Goal: Transaction & Acquisition: Purchase product/service

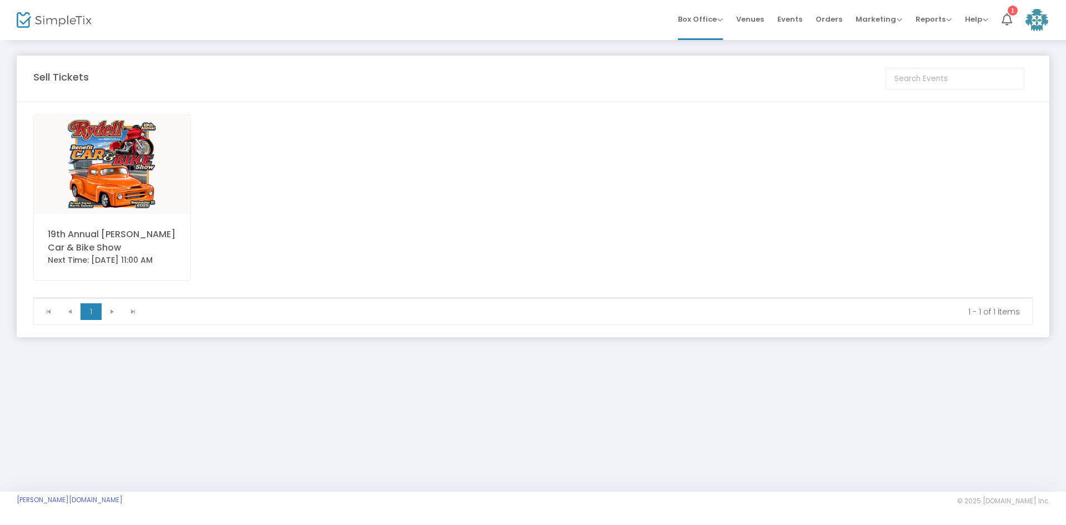
click at [136, 200] on img at bounding box center [112, 164] width 157 height 99
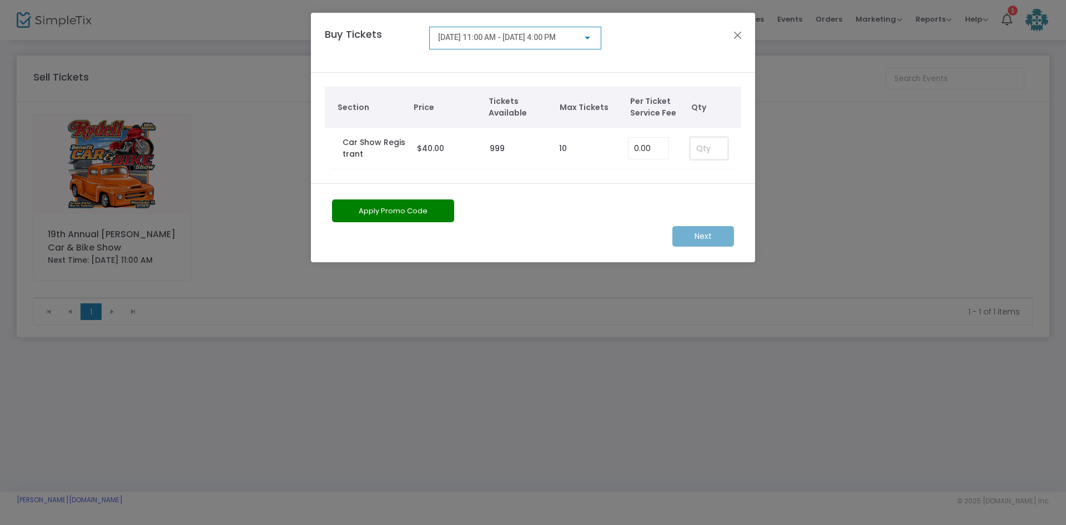
click at [711, 144] on input at bounding box center [709, 148] width 37 height 21
click at [708, 146] on input at bounding box center [709, 148] width 37 height 21
type input "1"
click at [699, 233] on m-button "Next" at bounding box center [703, 236] width 62 height 21
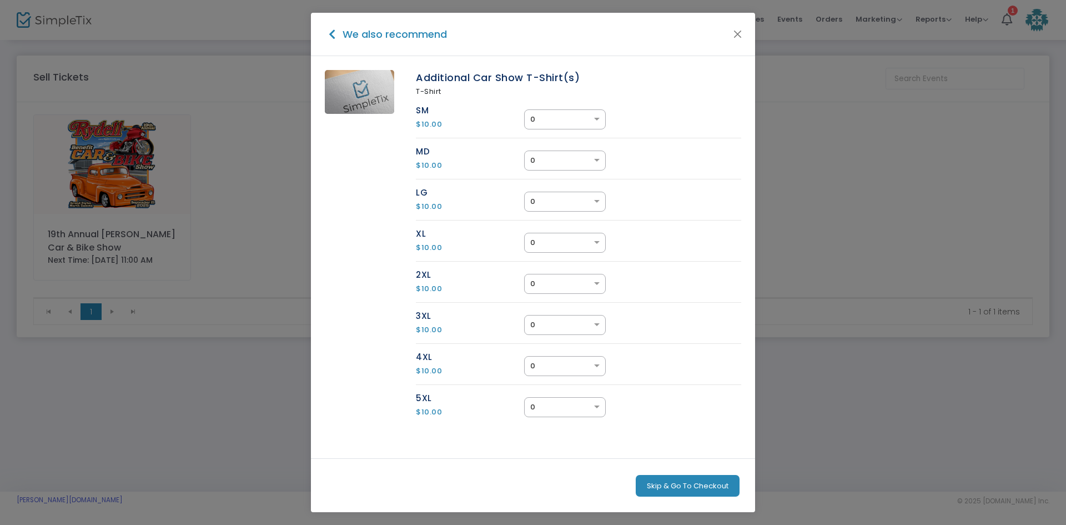
click at [674, 486] on button "Skip & Go To Checkout" at bounding box center [688, 486] width 104 height 22
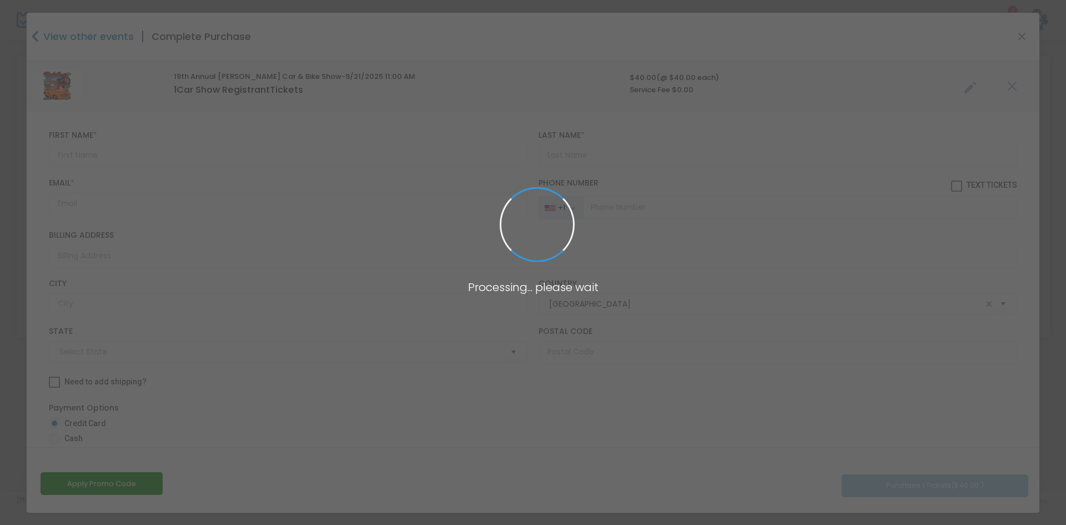
type input "North Dakota"
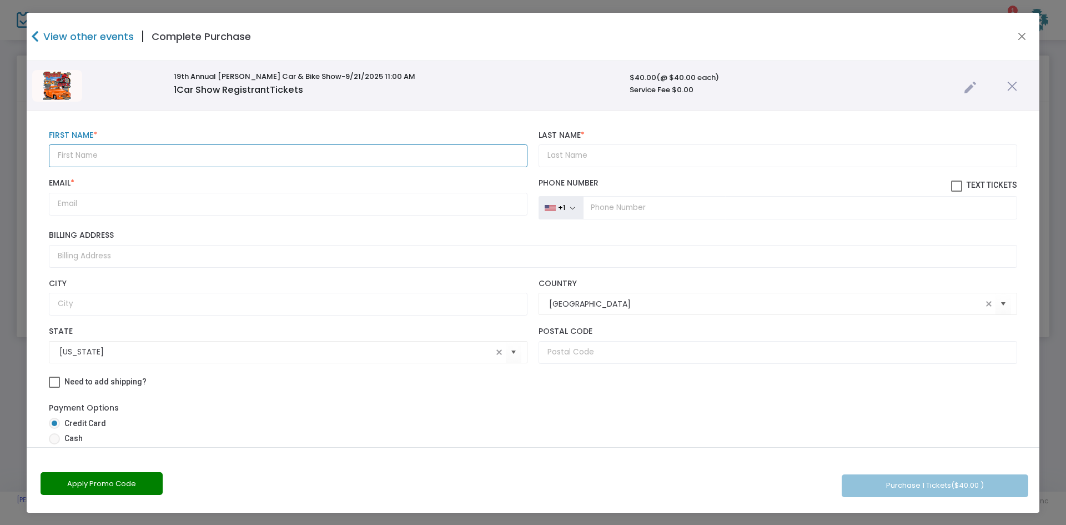
click at [109, 158] on input "text" at bounding box center [288, 155] width 479 height 23
type input "thomas"
click at [586, 155] on input "Last Name *" at bounding box center [777, 155] width 479 height 23
type input "bulger"
click at [171, 199] on input "Email *" at bounding box center [288, 204] width 479 height 23
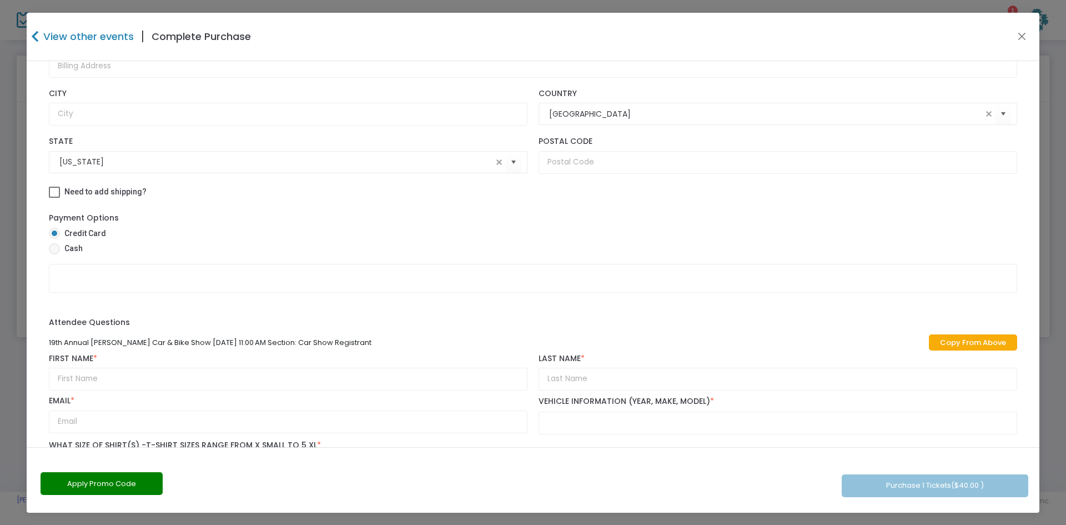
scroll to position [222, 0]
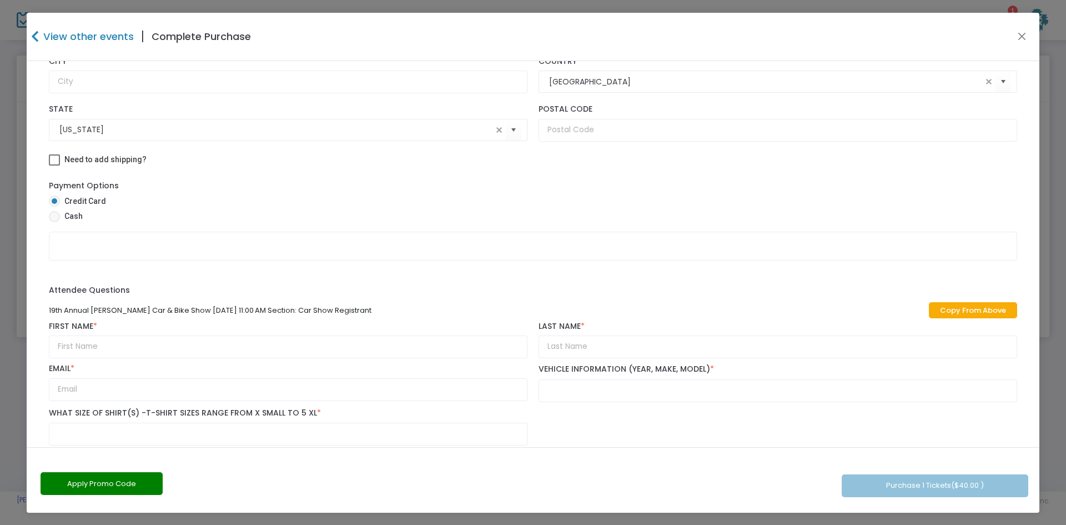
type input "tfbulger@gmail.com"
click at [59, 213] on span at bounding box center [54, 216] width 11 height 11
click at [54, 222] on input "Cash" at bounding box center [54, 222] width 1 height 1
radio input "true"
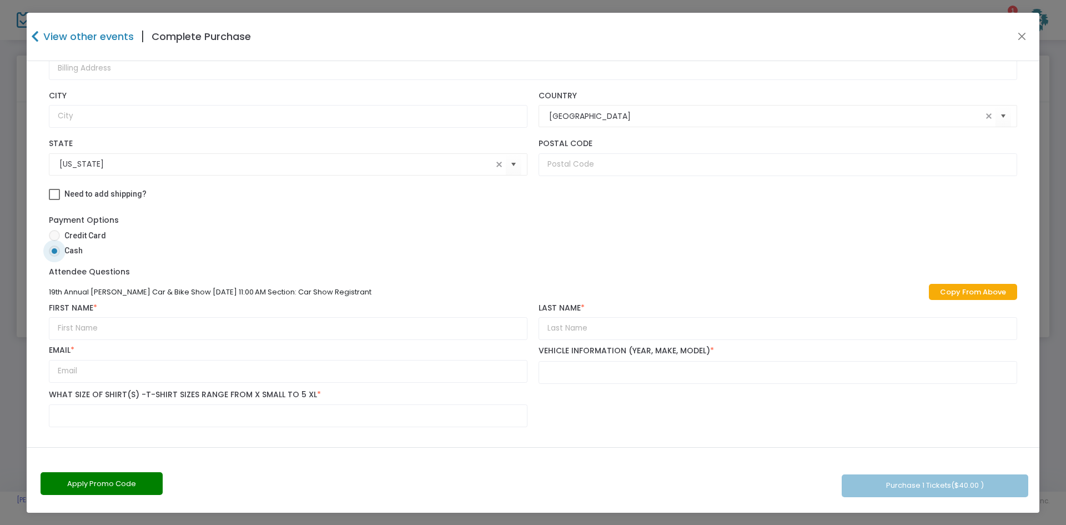
scroll to position [187, 0]
click at [984, 293] on link "Copy From Above" at bounding box center [973, 292] width 88 height 16
type input "thomas"
type input "bulger"
type input "tfbulger@gmail.com"
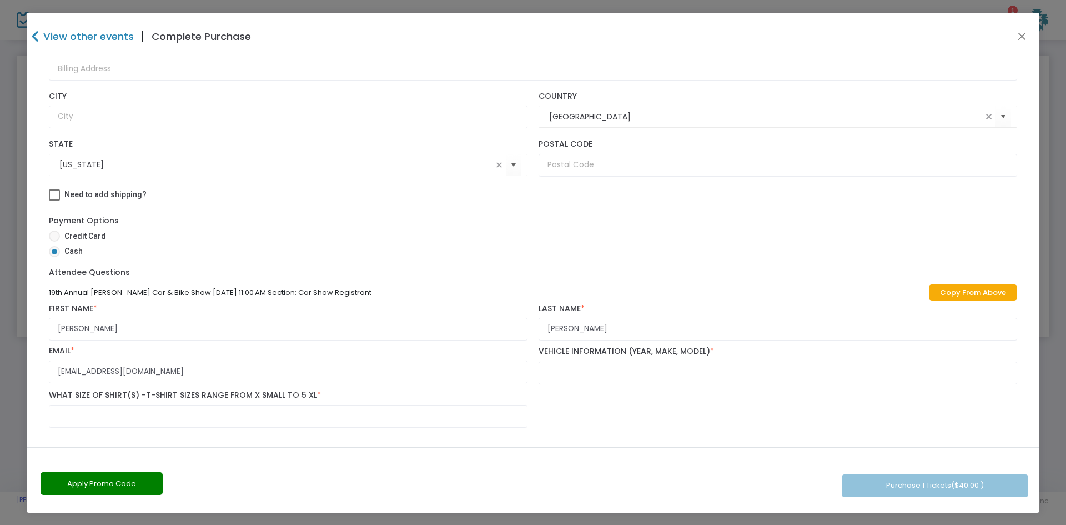
scroll to position [1, 0]
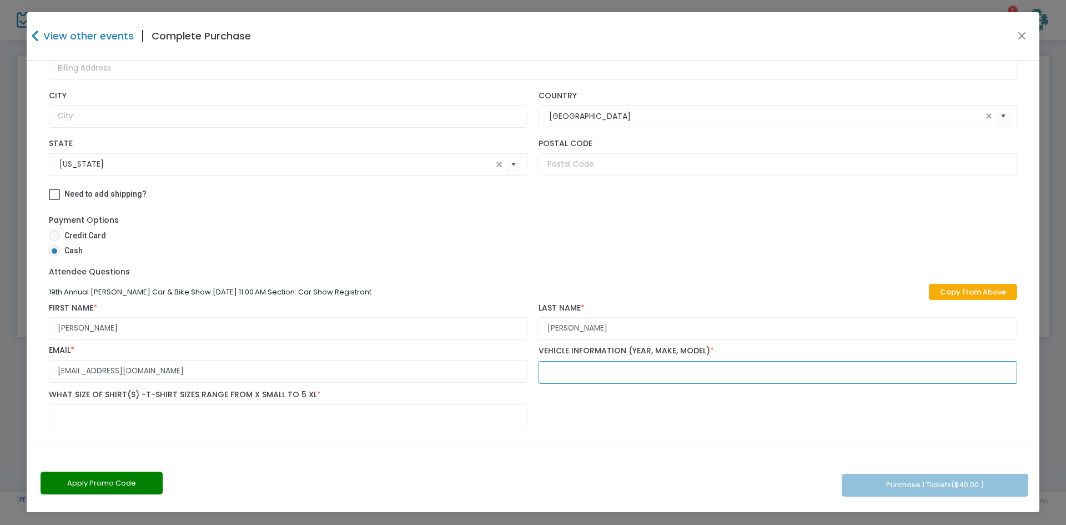
click at [603, 374] on input "text" at bounding box center [777, 372] width 479 height 23
type input "1964 El Comino"
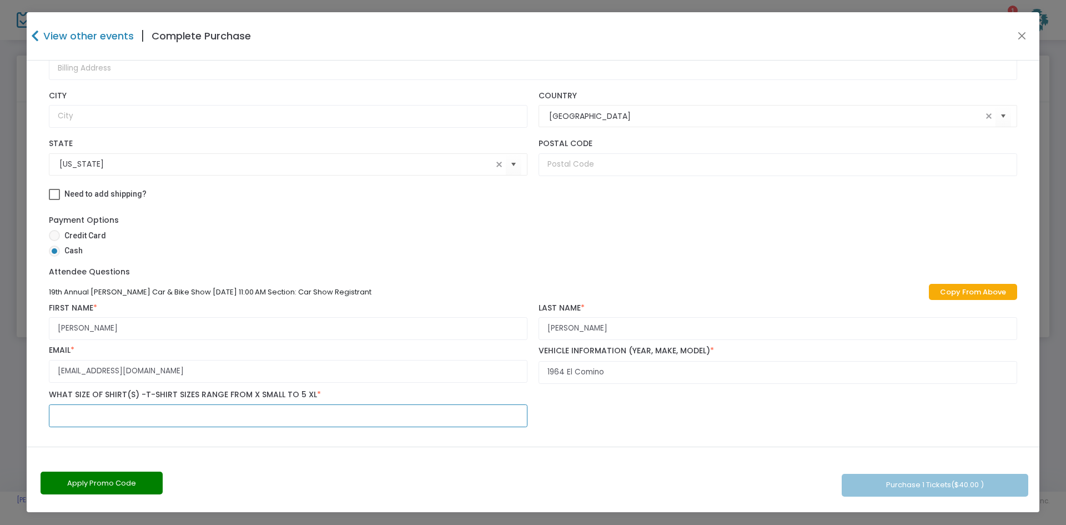
click at [67, 422] on input "text" at bounding box center [288, 415] width 479 height 23
type input "xl"
click at [929, 477] on button "Purchase 1 Tickets ($40.00 )" at bounding box center [935, 485] width 187 height 23
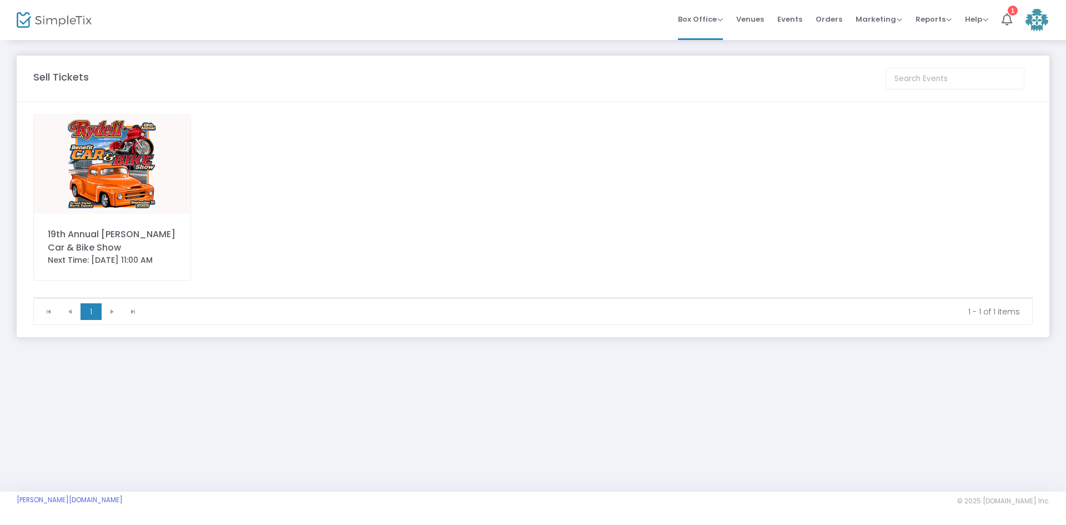
click at [98, 137] on img at bounding box center [112, 164] width 157 height 99
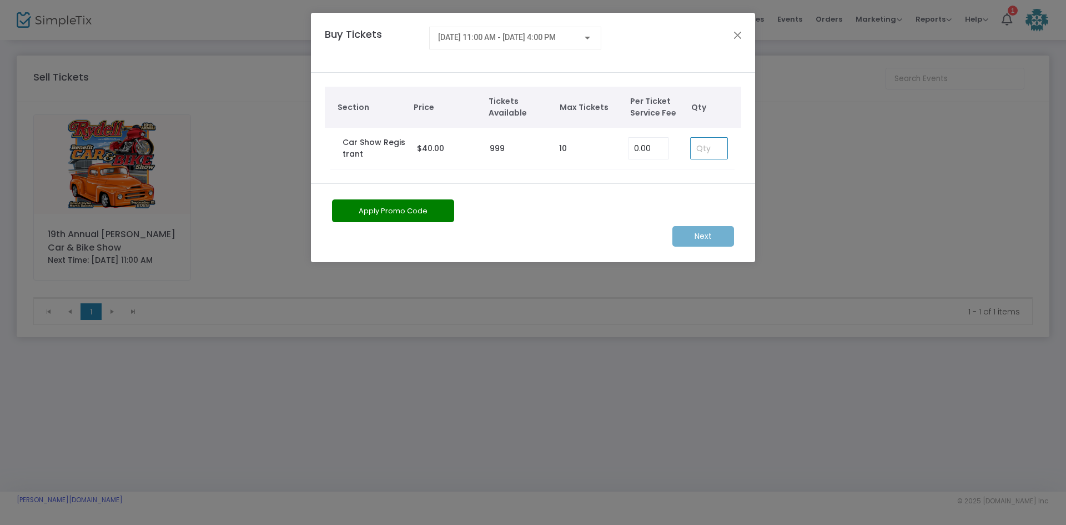
click at [717, 154] on input at bounding box center [709, 148] width 37 height 21
type input "1"
click at [712, 247] on div "Apply Promo Code Next" at bounding box center [533, 222] width 444 height 79
click at [707, 228] on m-button "Next" at bounding box center [703, 236] width 62 height 21
